Goal: Find contact information: Find contact information

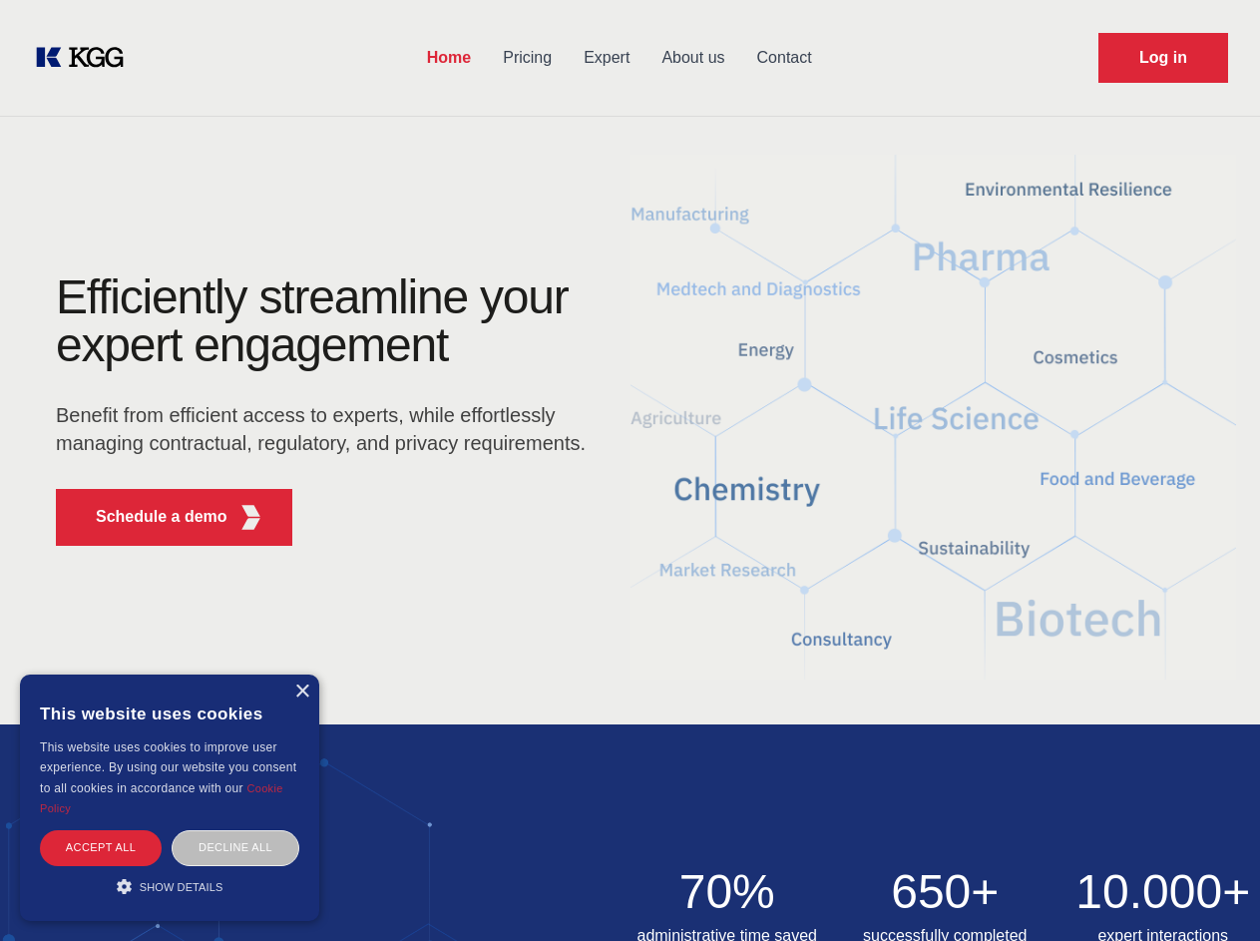
click at [629, 470] on div "Efficiently streamline your expert engagement Benefit from efficient access to …" at bounding box center [327, 417] width 607 height 288
click at [150, 517] on p "Schedule a demo" at bounding box center [162, 517] width 132 height 24
click at [301, 691] on div "×" at bounding box center [301, 691] width 15 height 15
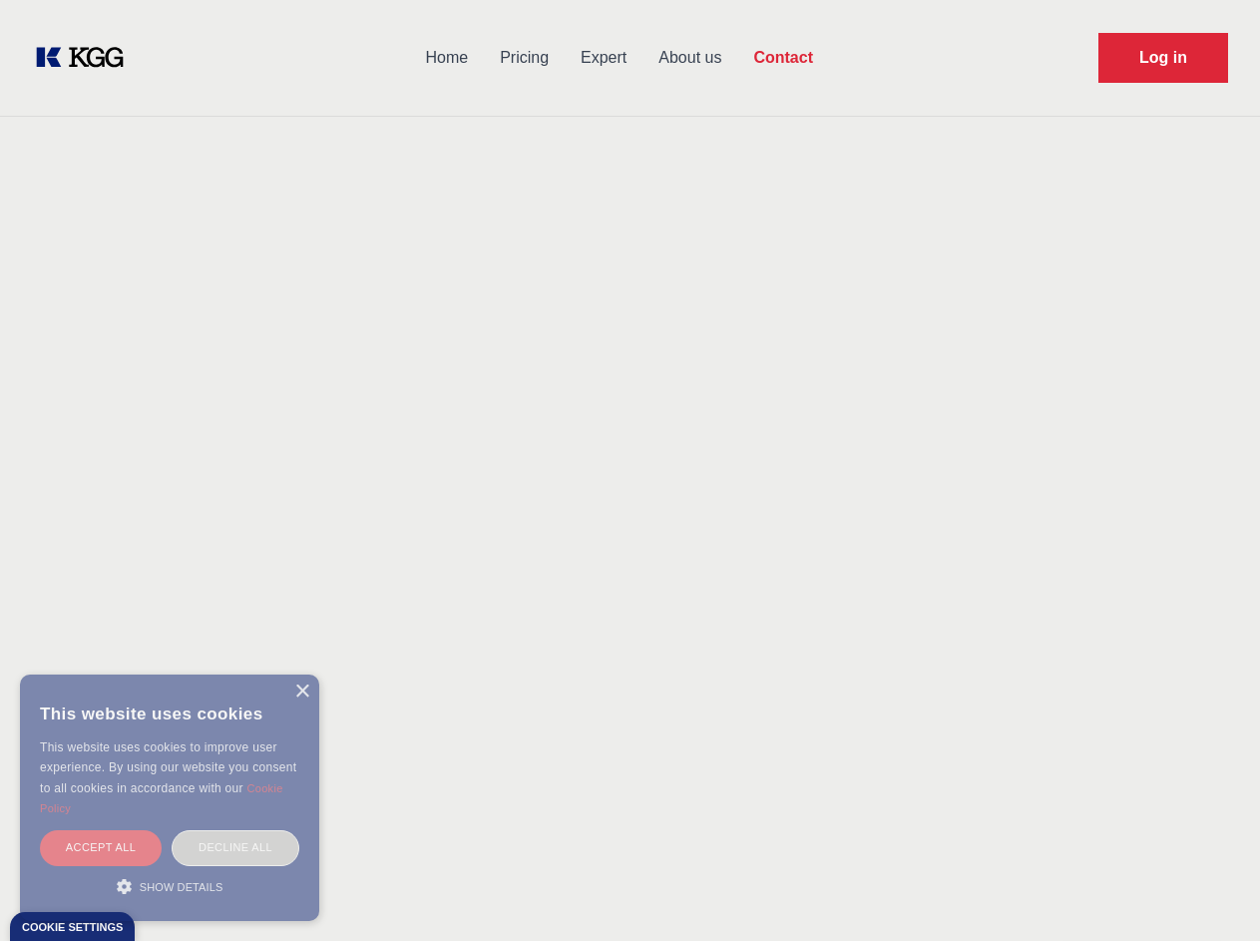
click at [101, 847] on div "Accept all" at bounding box center [101, 847] width 122 height 35
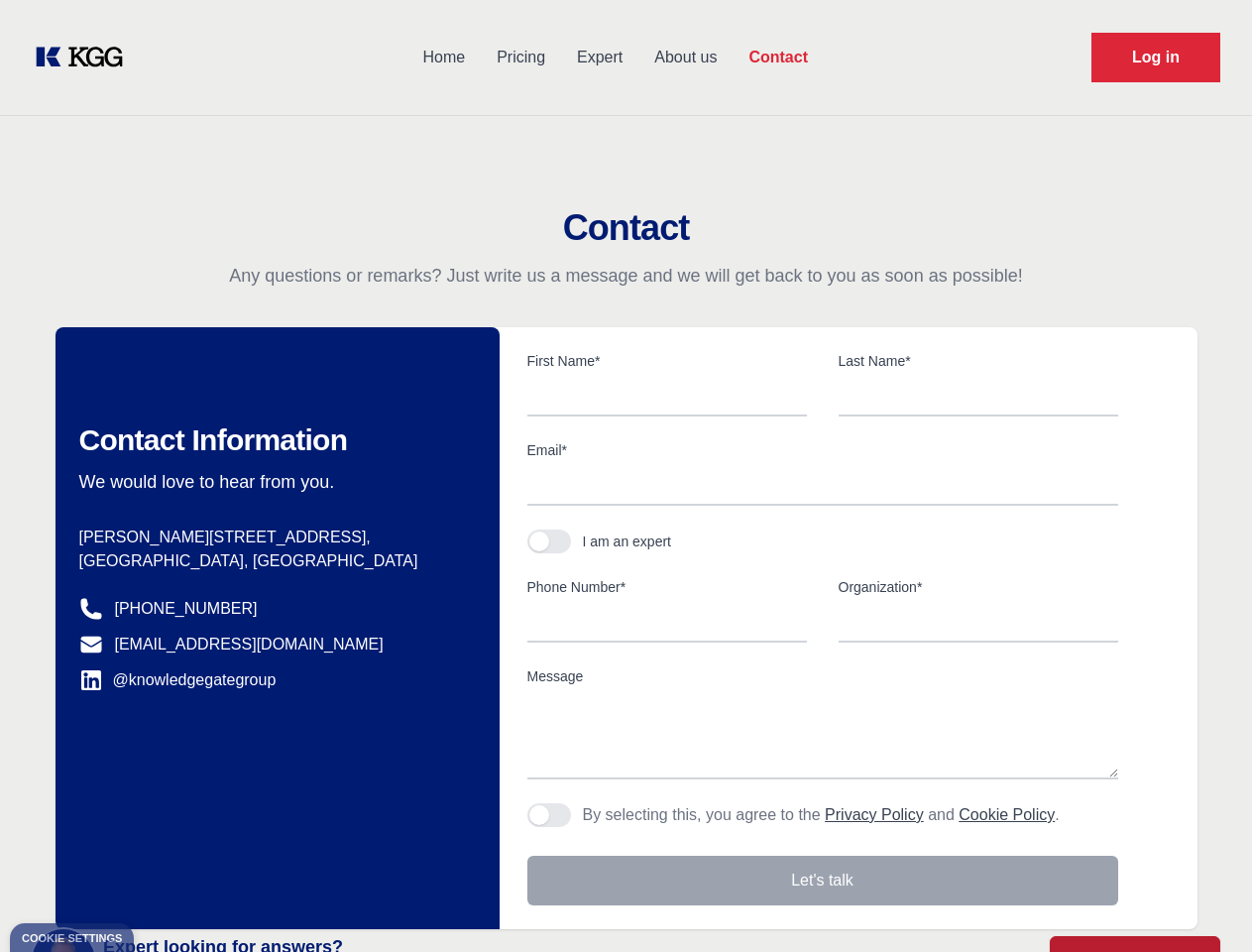
click at [234, 842] on div "Contact Information We would love to hear from you. Postal address [PERSON_NAME…" at bounding box center [277, 628] width 444 height 602
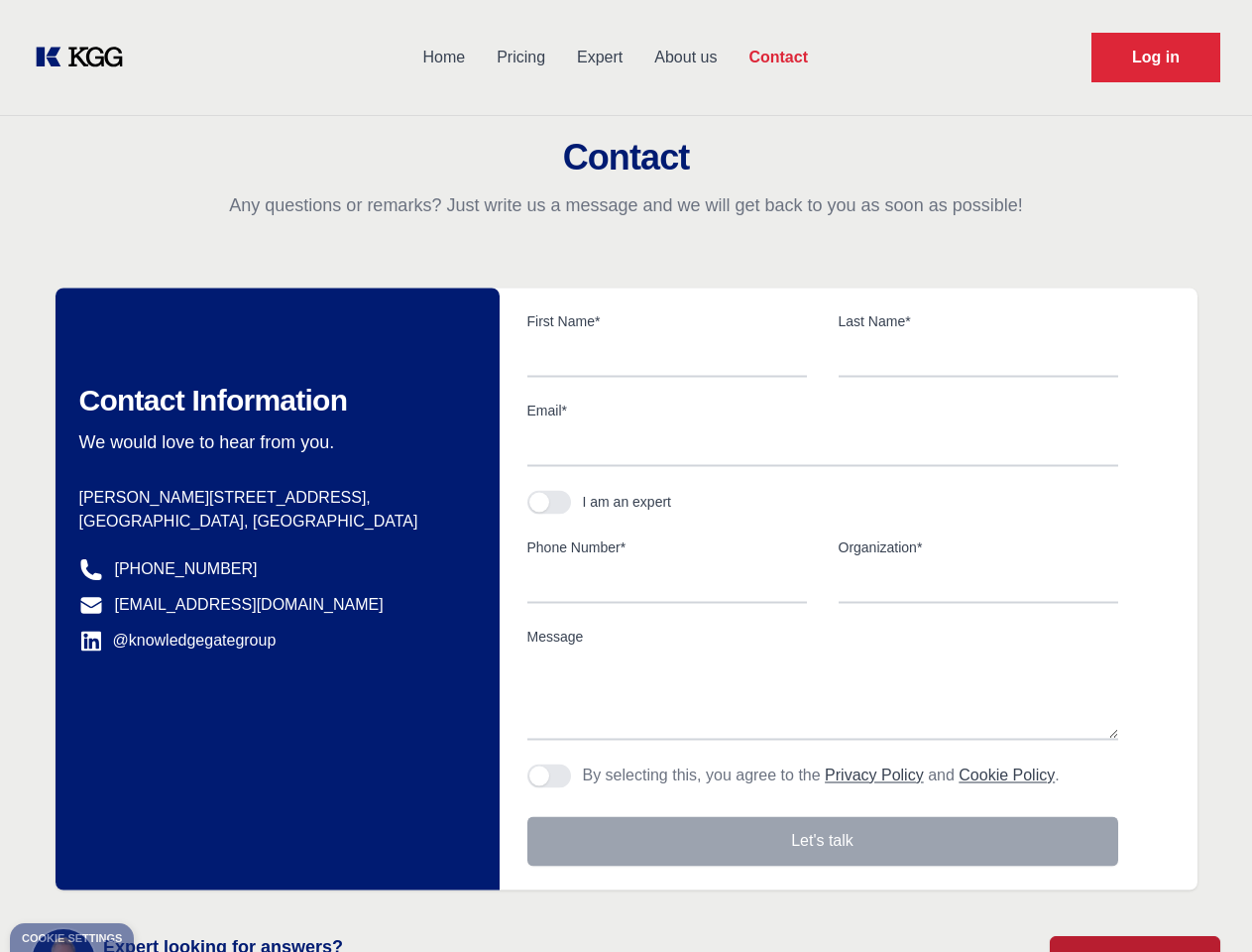
click at [169, 880] on div "Contact Information We would love to hear from you. Postal address [PERSON_NAME…" at bounding box center [277, 588] width 444 height 602
